Goal: Task Accomplishment & Management: Manage account settings

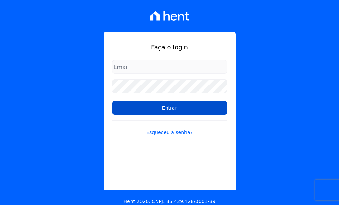
type input "[EMAIL_ADDRESS][DOMAIN_NAME]"
click at [134, 107] on input "Entrar" at bounding box center [169, 108] width 115 height 14
